Goal: Check status: Check status

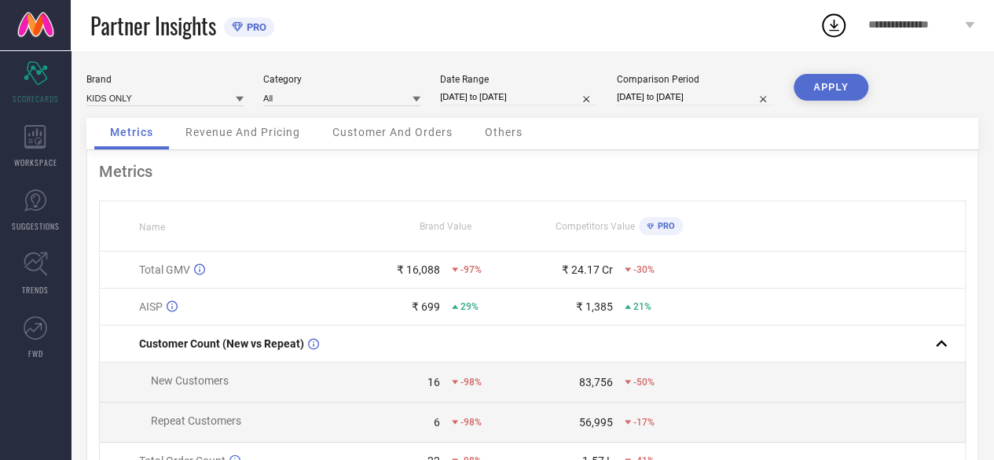
click at [239, 97] on icon at bounding box center [240, 99] width 8 height 5
click at [114, 150] on span "ONLY" at bounding box center [105, 146] width 23 height 11
type input "All"
click at [569, 100] on input "[DATE] to [DATE]" at bounding box center [518, 97] width 157 height 16
select select "7"
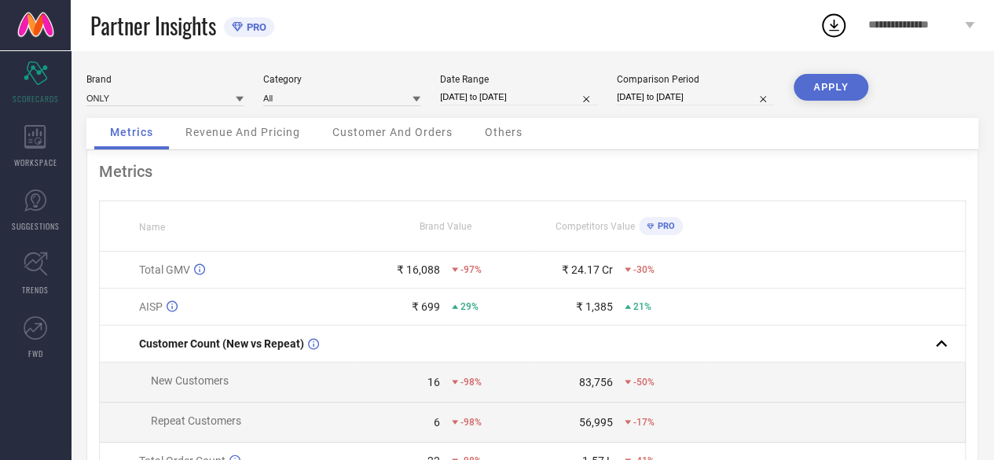
select select "2025"
select select "8"
select select "2025"
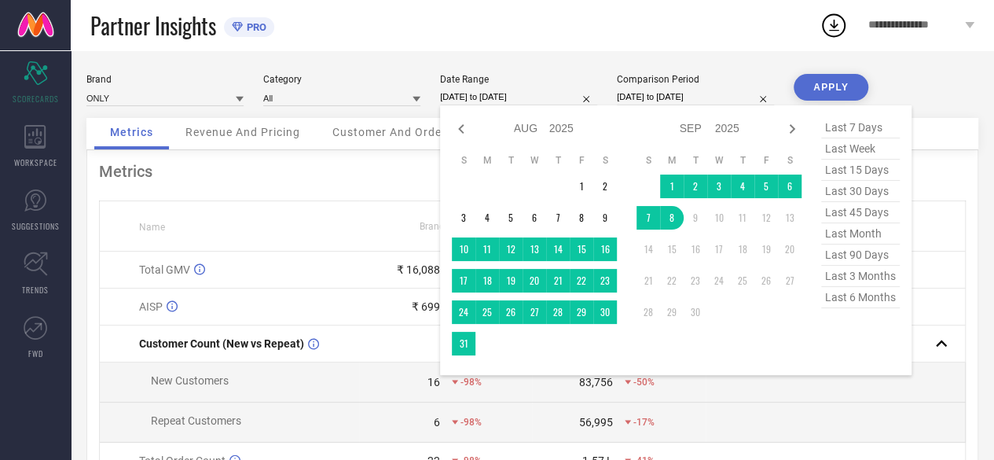
click at [849, 298] on span "last 6 months" at bounding box center [860, 297] width 79 height 21
type input "[DATE] to [DATE]"
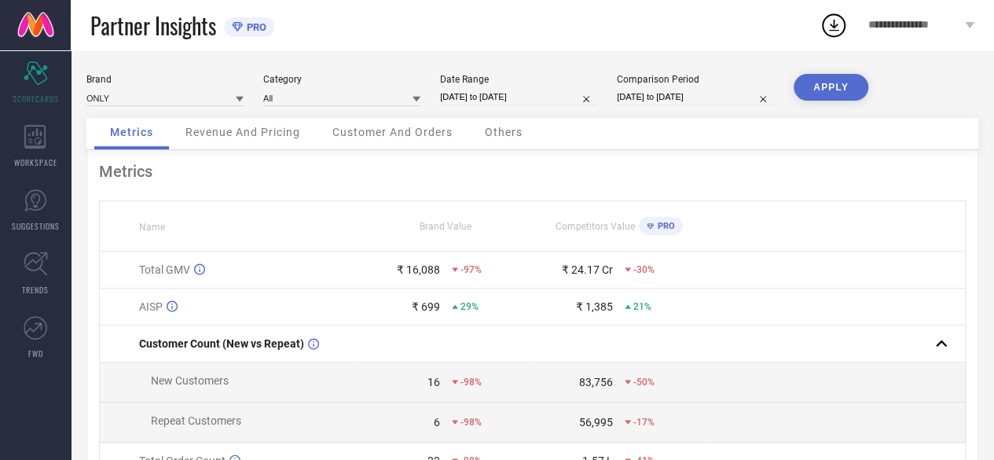
click at [643, 88] on div "Comparison Period [DATE] to [DATE]" at bounding box center [695, 90] width 157 height 32
click at [629, 85] on div "Comparison Period" at bounding box center [695, 79] width 157 height 11
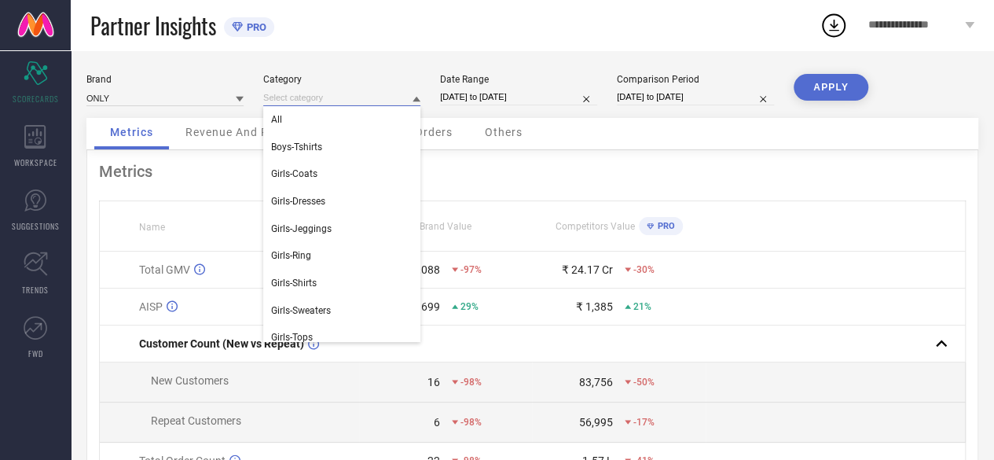
click at [285, 98] on input at bounding box center [341, 98] width 157 height 16
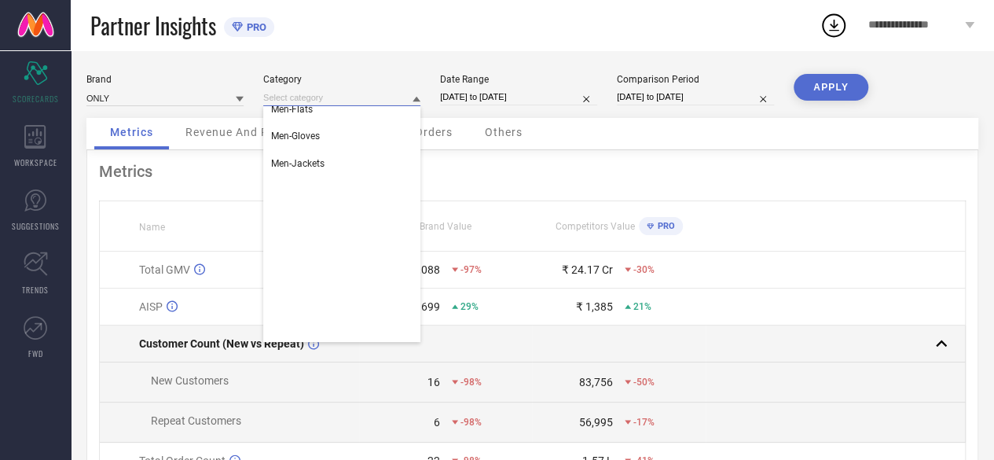
scroll to position [471, 0]
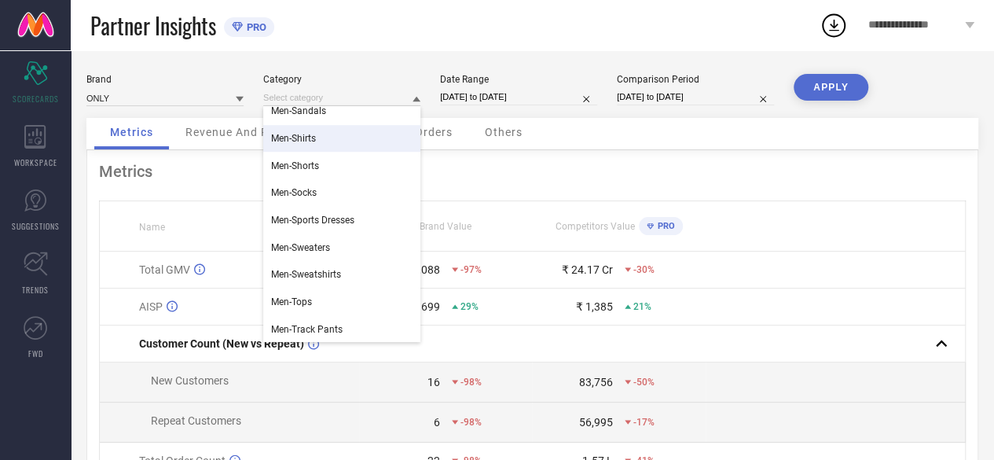
click at [882, 170] on div "Metrics" at bounding box center [532, 171] width 867 height 19
